Goal: Navigation & Orientation: Go to known website

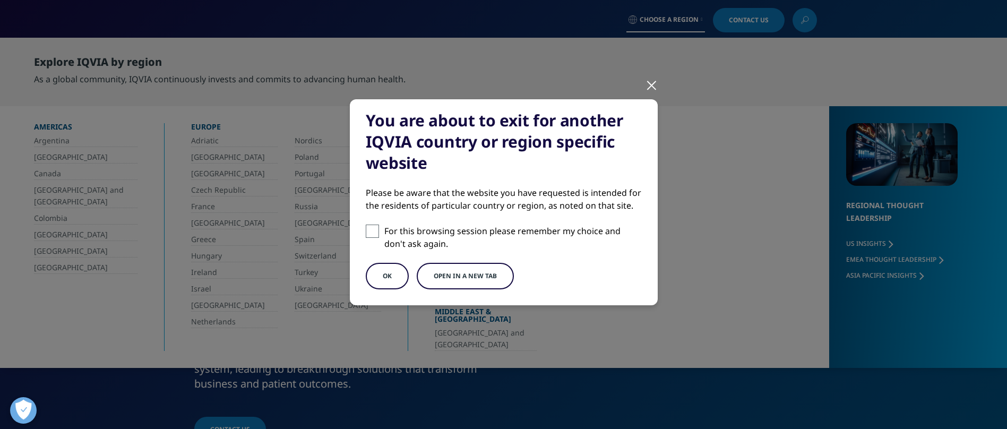
click at [376, 233] on span at bounding box center [372, 231] width 13 height 13
click at [376, 233] on input "For this browsing session please remember my choice and don't ask again." at bounding box center [372, 231] width 13 height 13
checkbox input "true"
click at [389, 268] on button "OK" at bounding box center [387, 276] width 43 height 27
